Goal: Task Accomplishment & Management: Manage account settings

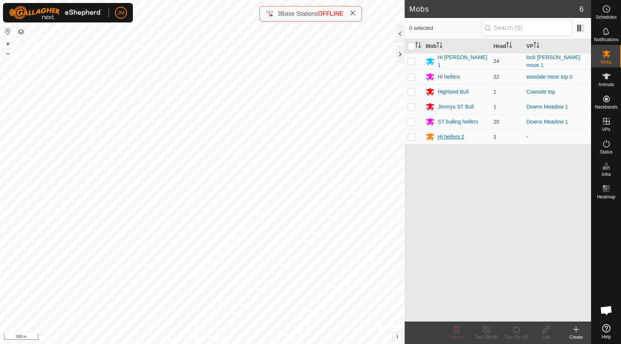
click at [451, 136] on div "Hi heifers 2" at bounding box center [451, 137] width 27 height 8
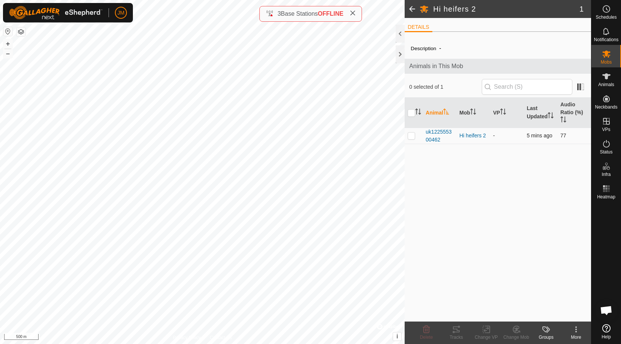
click at [411, 136] on p-checkbox at bounding box center [411, 136] width 7 height 6
checkbox input "true"
click at [411, 136] on p-checkbox at bounding box center [411, 136] width 7 height 6
checkbox input "false"
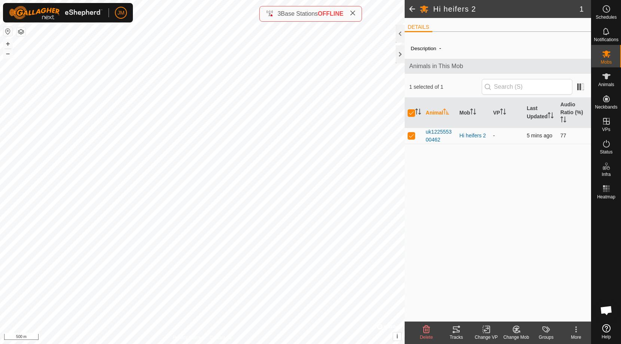
checkbox input "false"
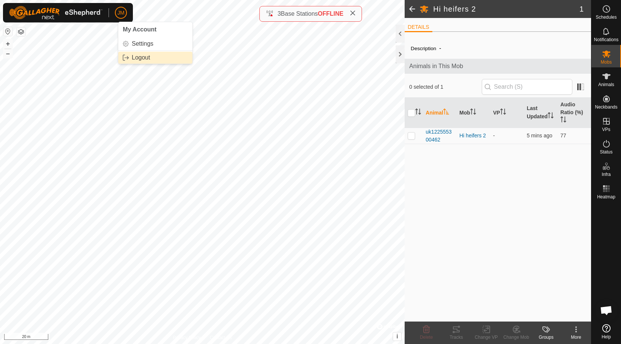
click at [148, 60] on link "Logout" at bounding box center [155, 58] width 74 height 12
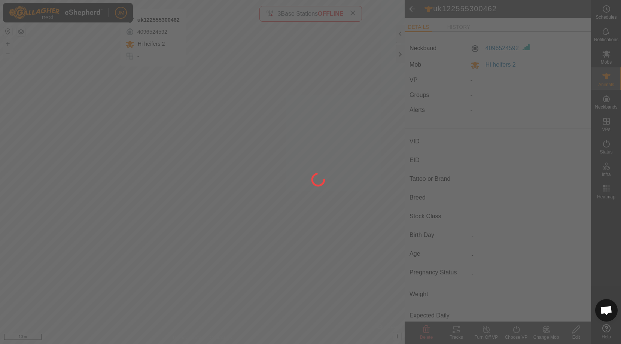
type input "uk122555300462"
type input "-"
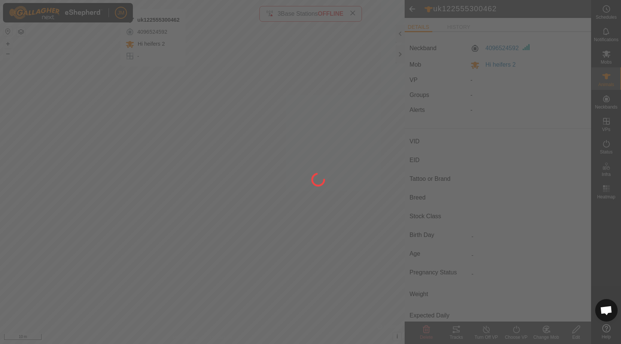
type input "0 kg"
type input "-"
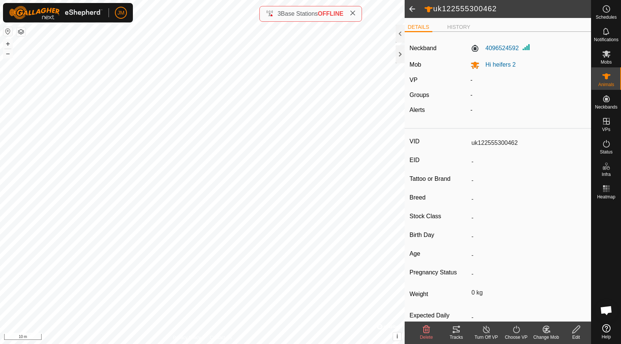
click at [458, 330] on icon at bounding box center [456, 330] width 7 height 6
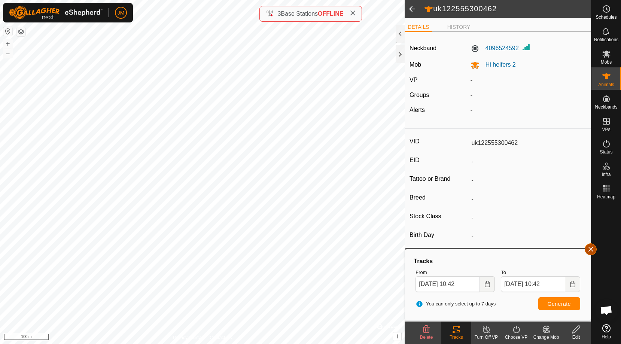
click at [589, 248] on button "button" at bounding box center [591, 250] width 12 height 12
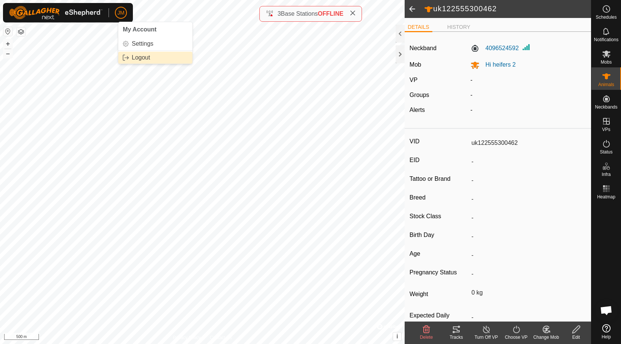
click at [143, 60] on link "Logout" at bounding box center [155, 58] width 74 height 12
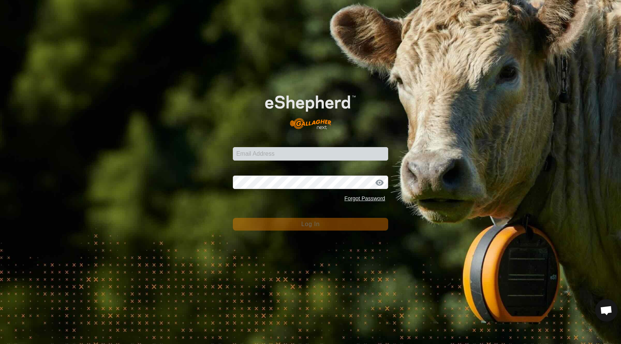
type input "[PERSON_NAME][EMAIL_ADDRESS][DOMAIN_NAME]"
